Goal: Transaction & Acquisition: Purchase product/service

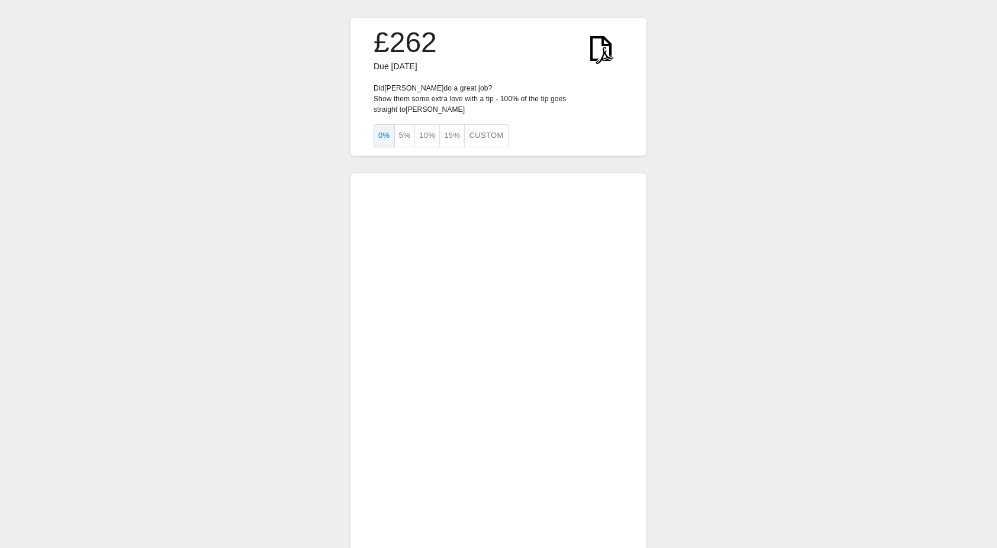
click at [727, 232] on div "£262 Due [DATE] Did [PERSON_NAME] do a great job? Show them some extra love wit…" at bounding box center [498, 338] width 997 height 676
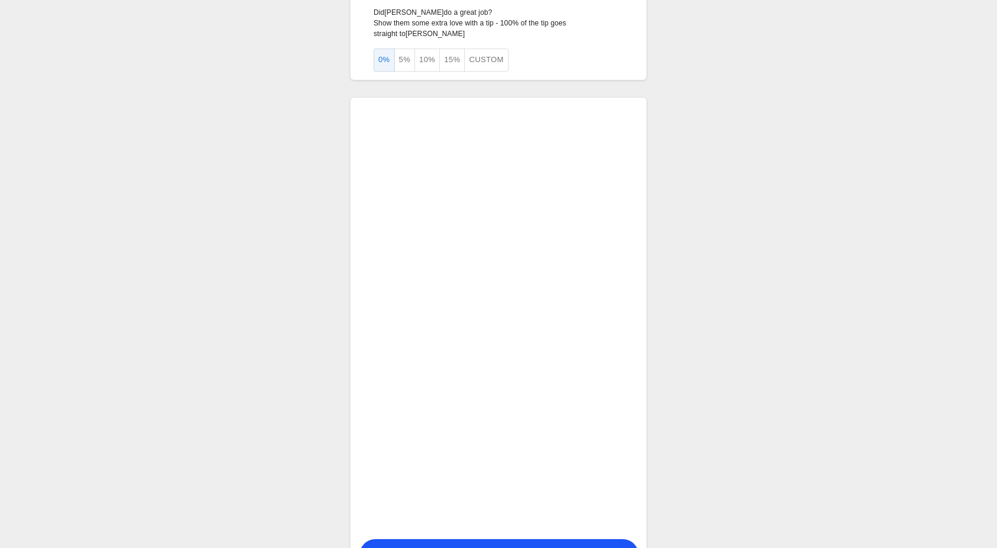
scroll to position [128, 0]
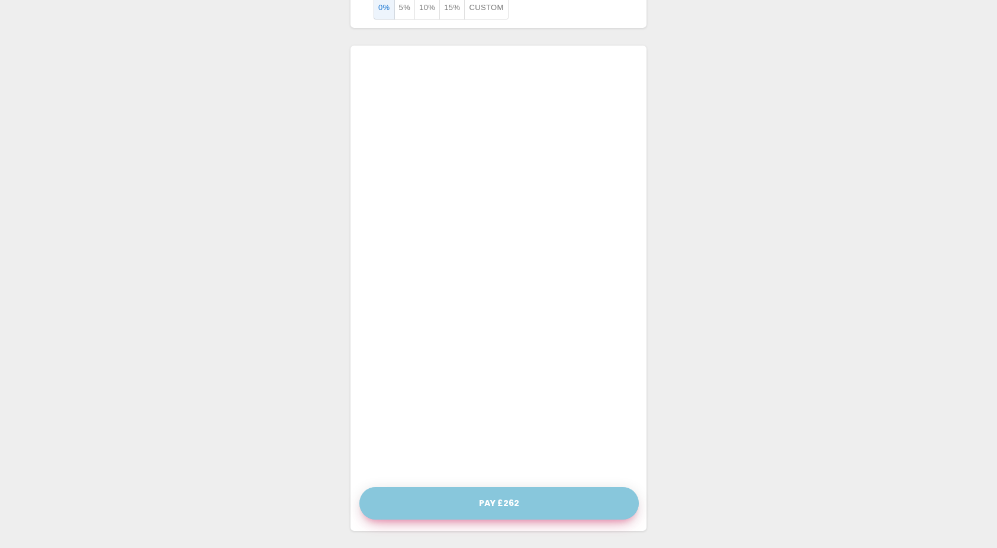
click at [522, 504] on button "Pay £262" at bounding box center [498, 503] width 279 height 33
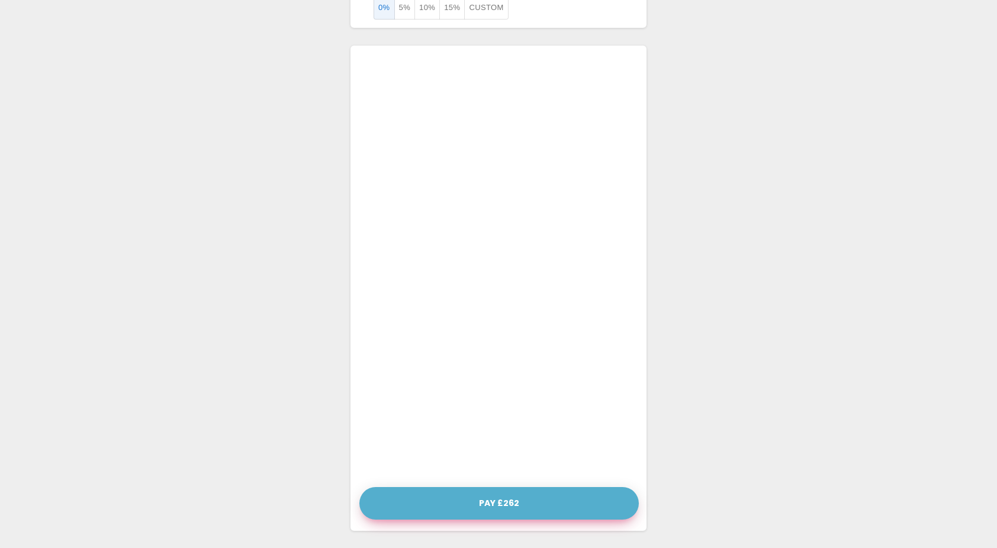
scroll to position [118, 0]
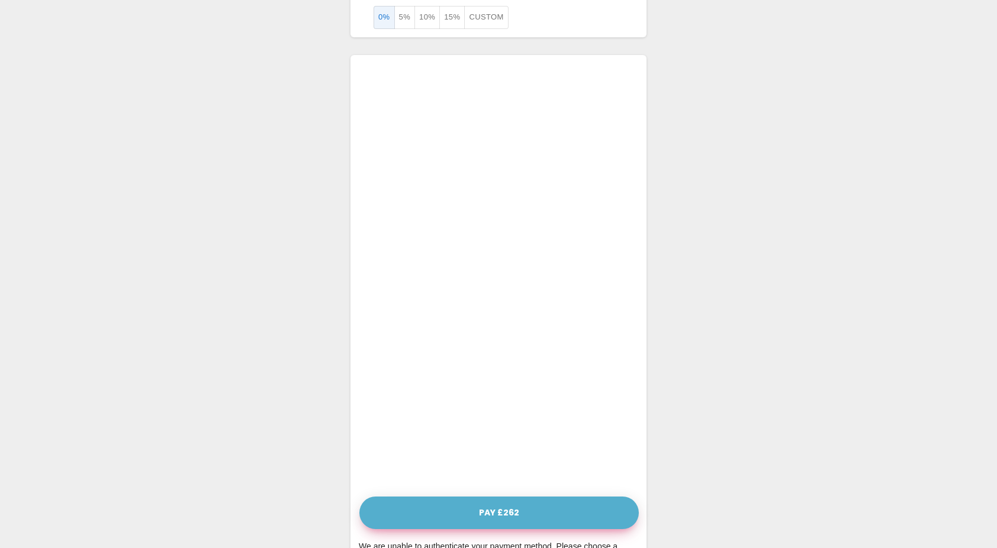
click at [498, 513] on button "Pay £262" at bounding box center [498, 513] width 279 height 33
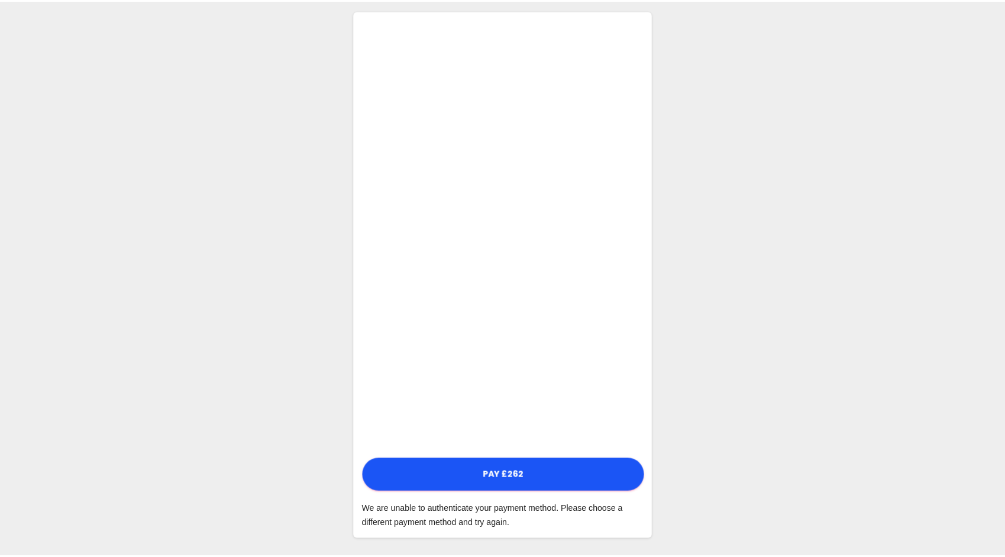
scroll to position [0, 0]
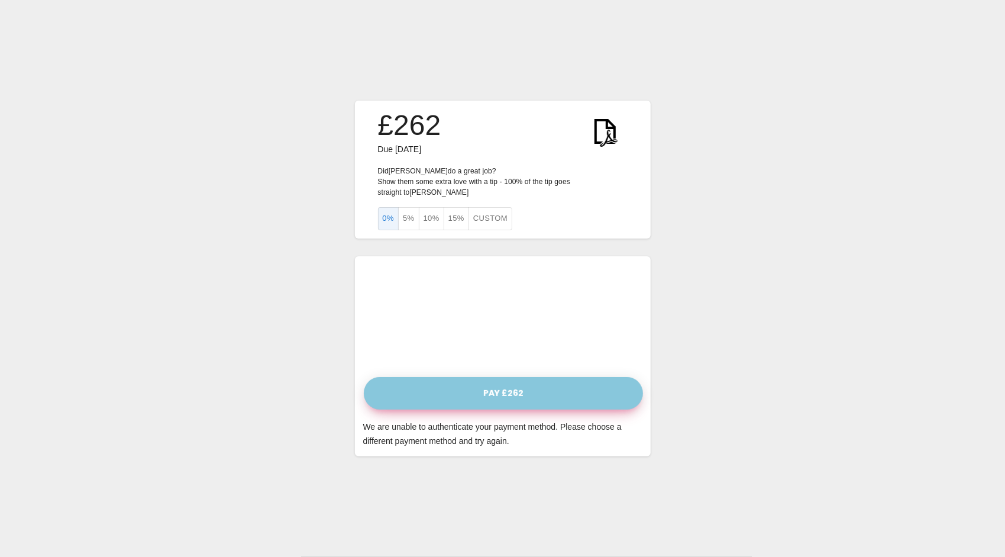
click at [507, 392] on button "Pay £262" at bounding box center [503, 393] width 279 height 33
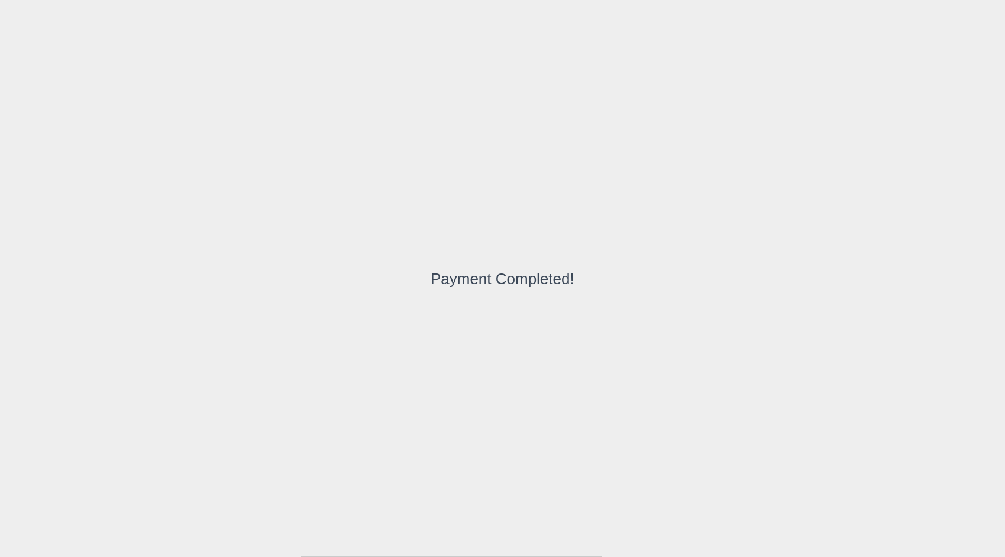
click at [644, 254] on div "Payment Completed!" at bounding box center [502, 278] width 1005 height 557
